Goal: Task Accomplishment & Management: Manage account settings

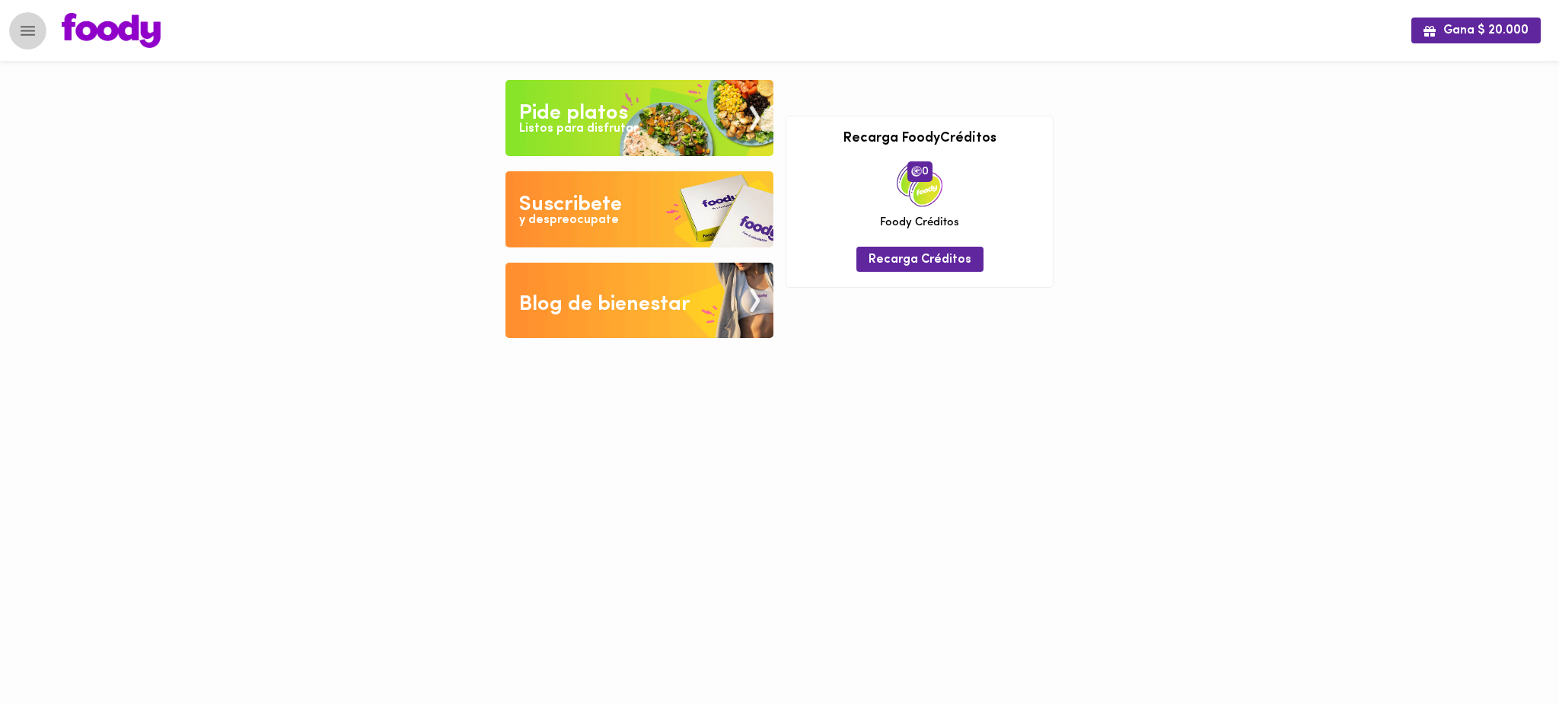
click at [29, 29] on icon "Menu" at bounding box center [27, 30] width 19 height 19
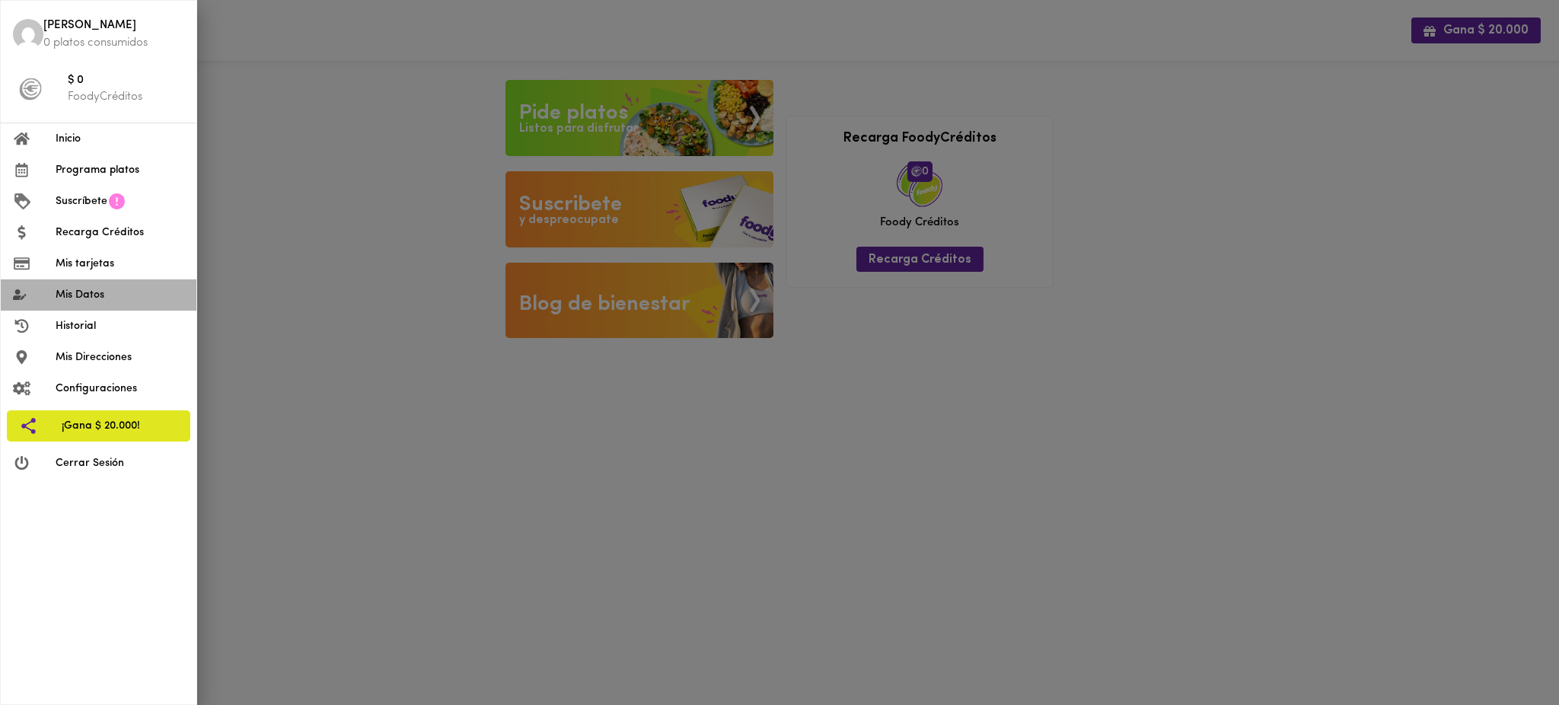
click at [102, 295] on span "Mis Datos" at bounding box center [120, 295] width 129 height 16
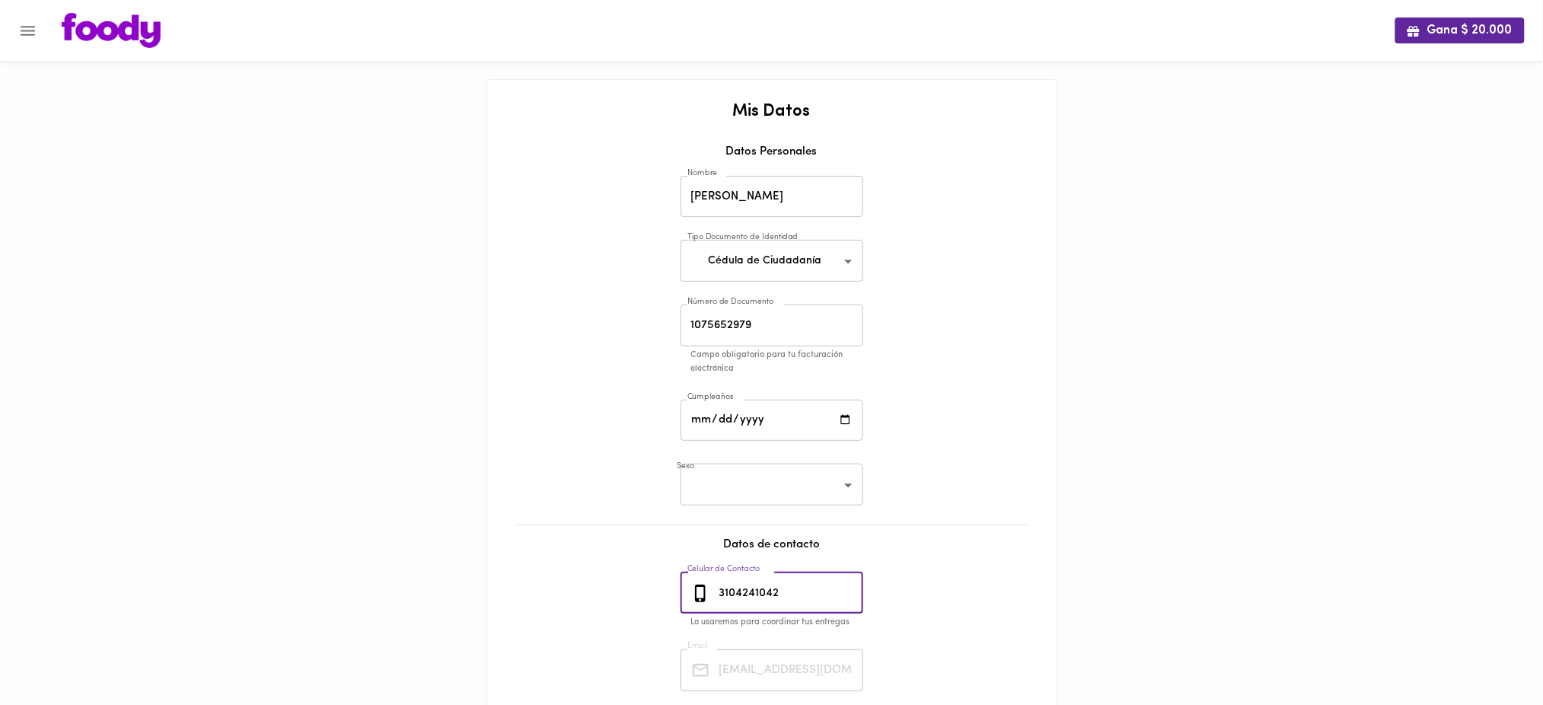
drag, startPoint x: 794, startPoint y: 593, endPoint x: 692, endPoint y: 585, distance: 102.3
click at [692, 585] on div "[PHONE_NUMBER] Celular de Contacto" at bounding box center [772, 593] width 183 height 42
click at [31, 29] on icon "Menu" at bounding box center [27, 30] width 19 height 19
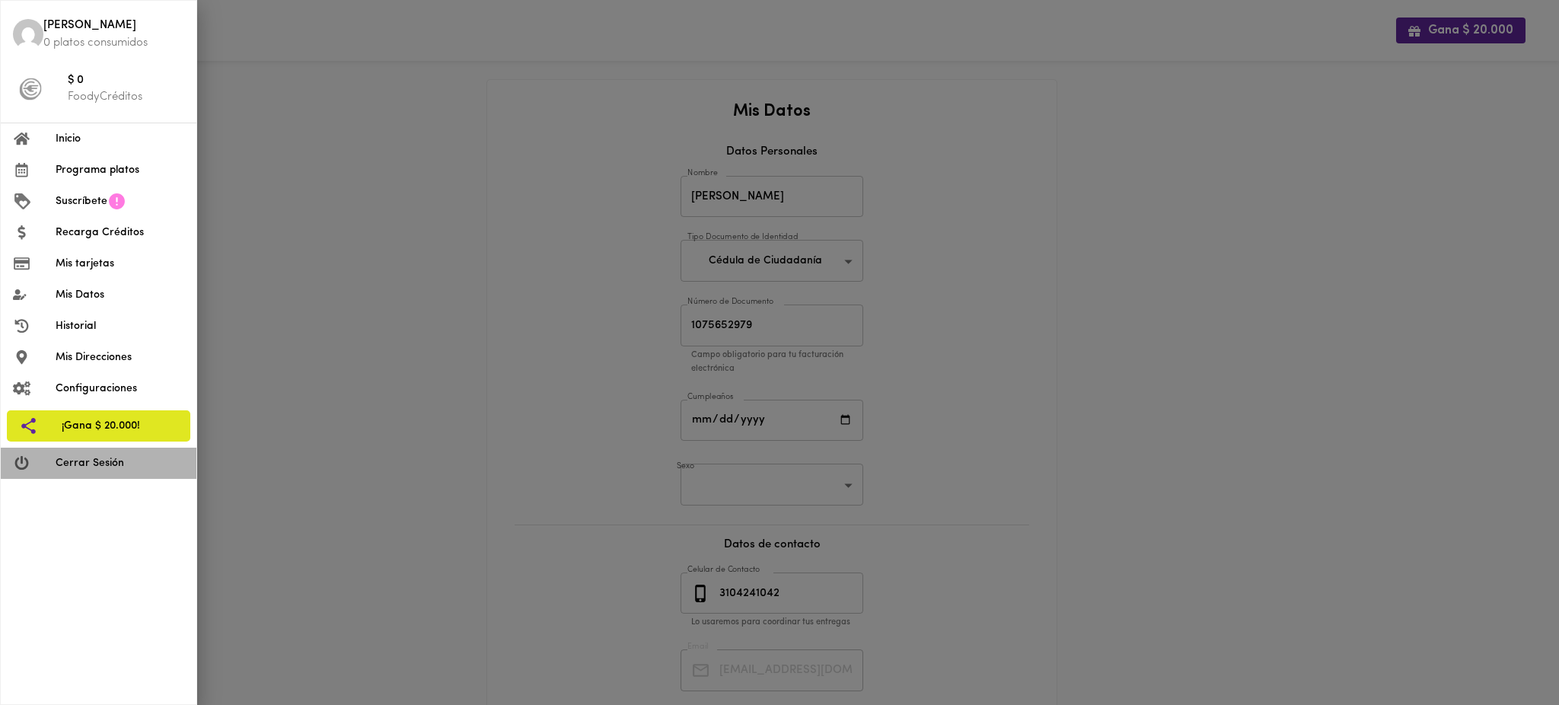
click at [76, 463] on span "Cerrar Sesión" at bounding box center [120, 463] width 129 height 16
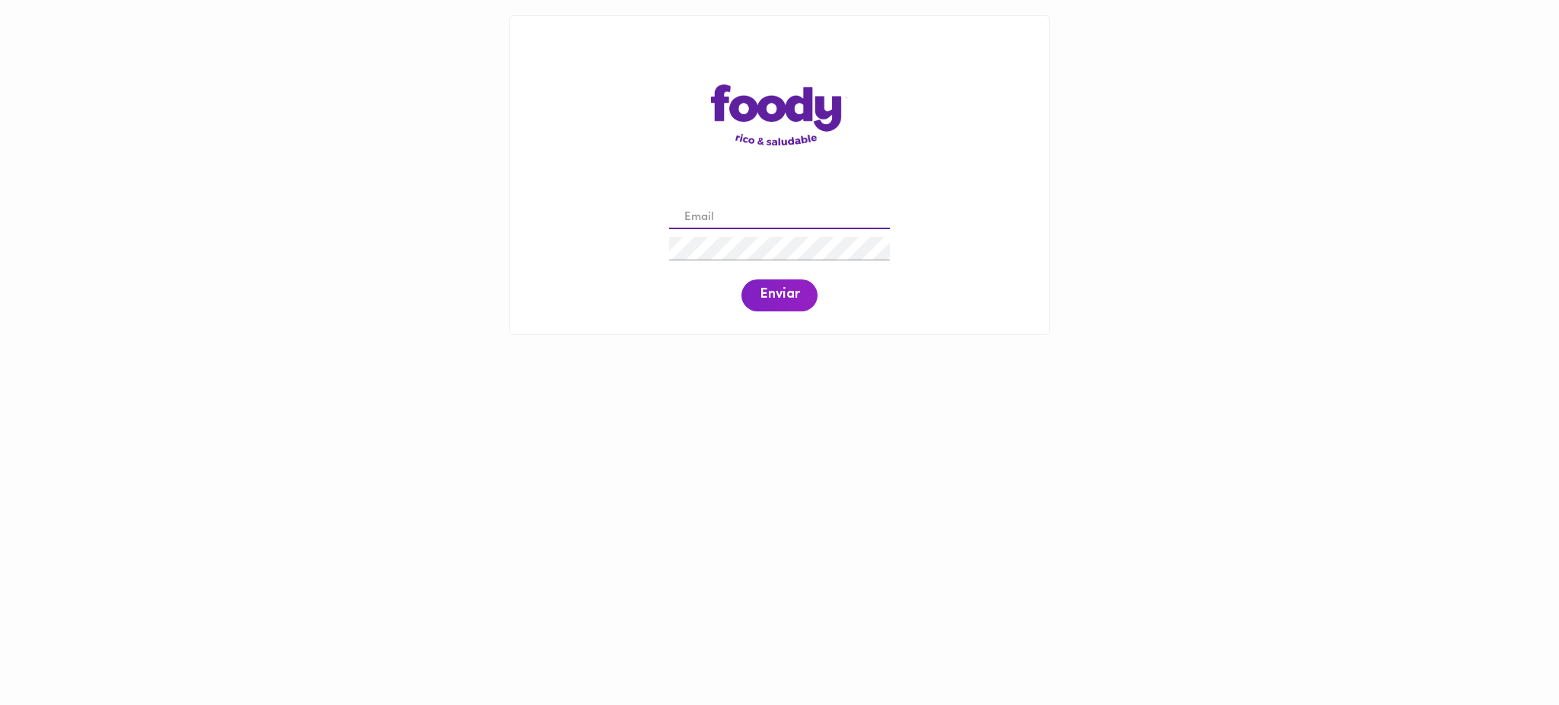
click at [745, 210] on input "email" at bounding box center [779, 218] width 221 height 24
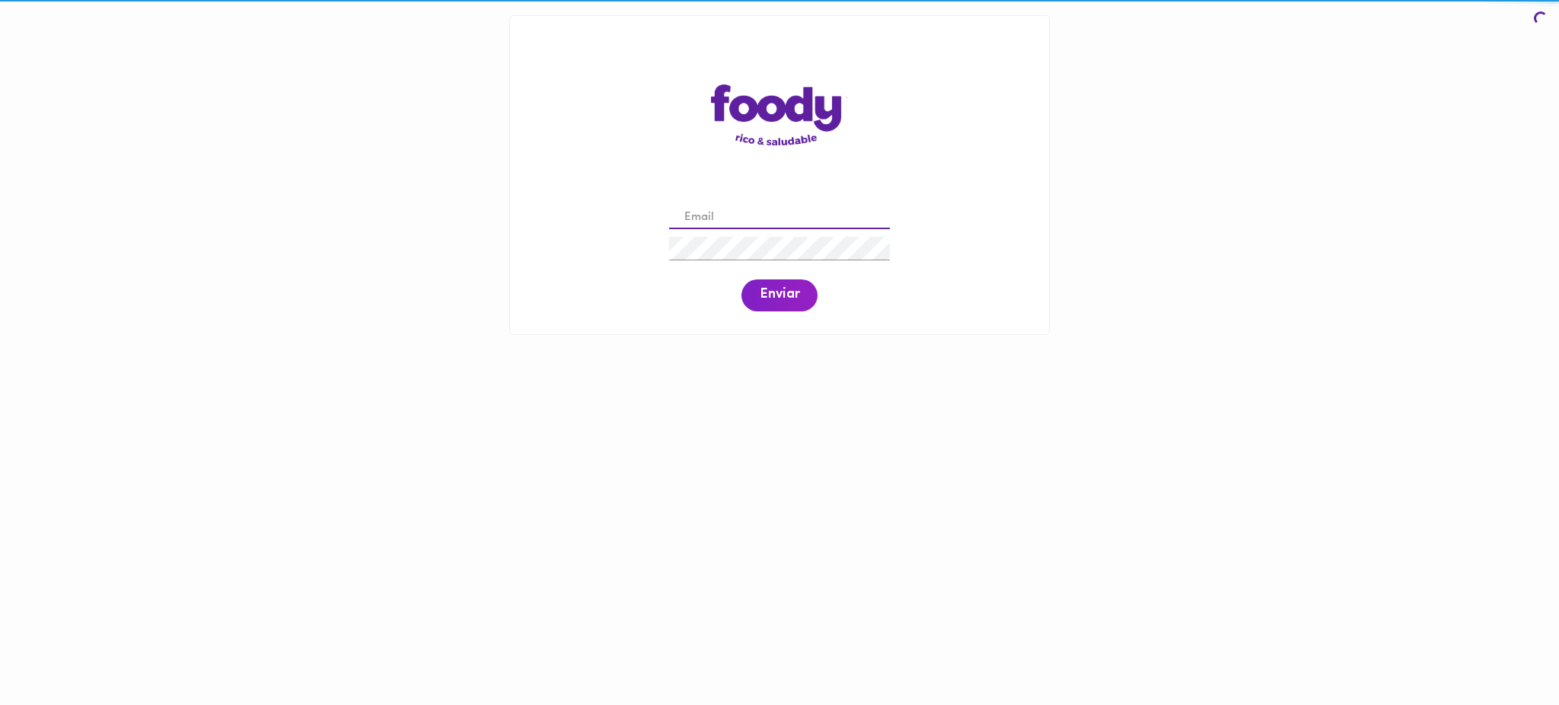
paste input "laurafarfan013@gmail.com"
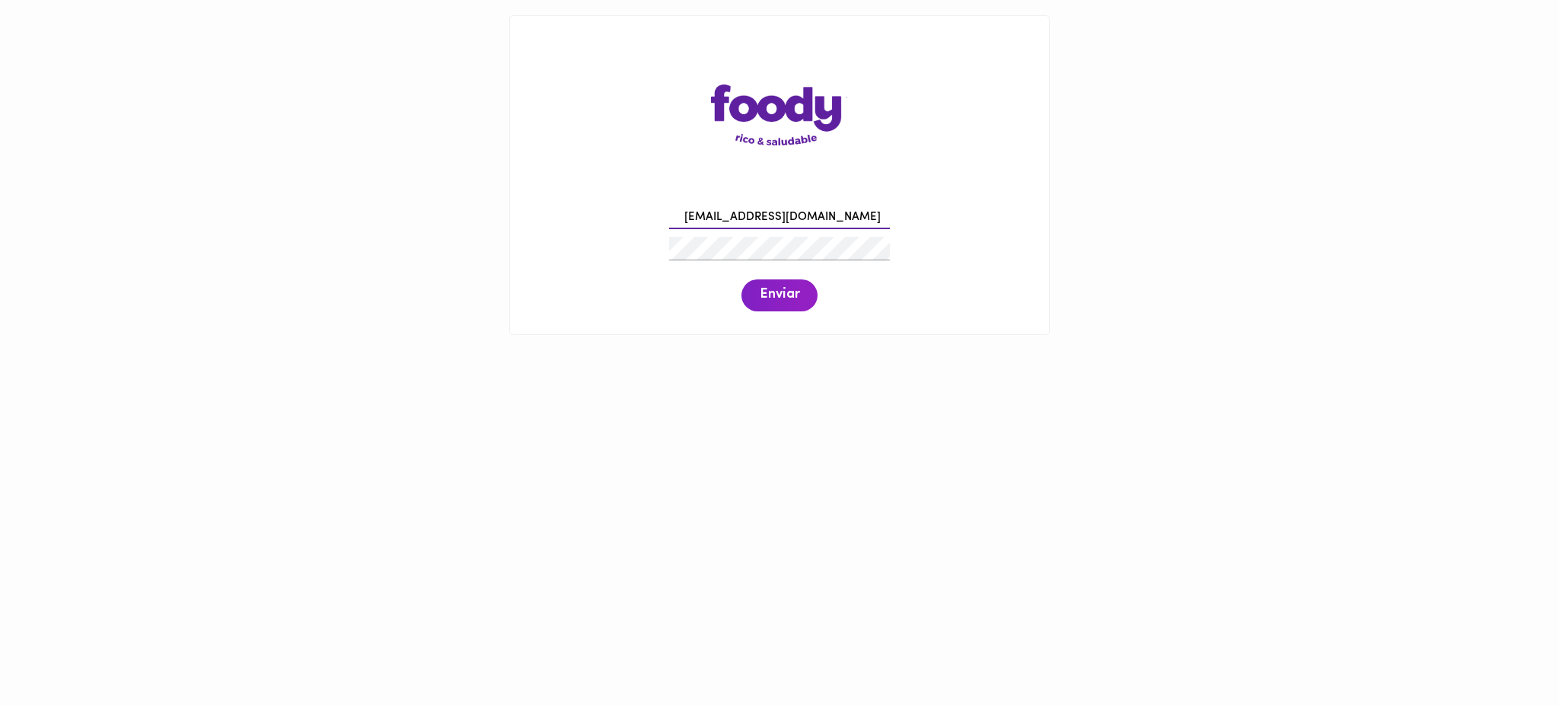
type input "laurafarfan013@gmail.com"
click at [785, 293] on span "Enviar" at bounding box center [780, 295] width 40 height 17
